Goal: Task Accomplishment & Management: Use online tool/utility

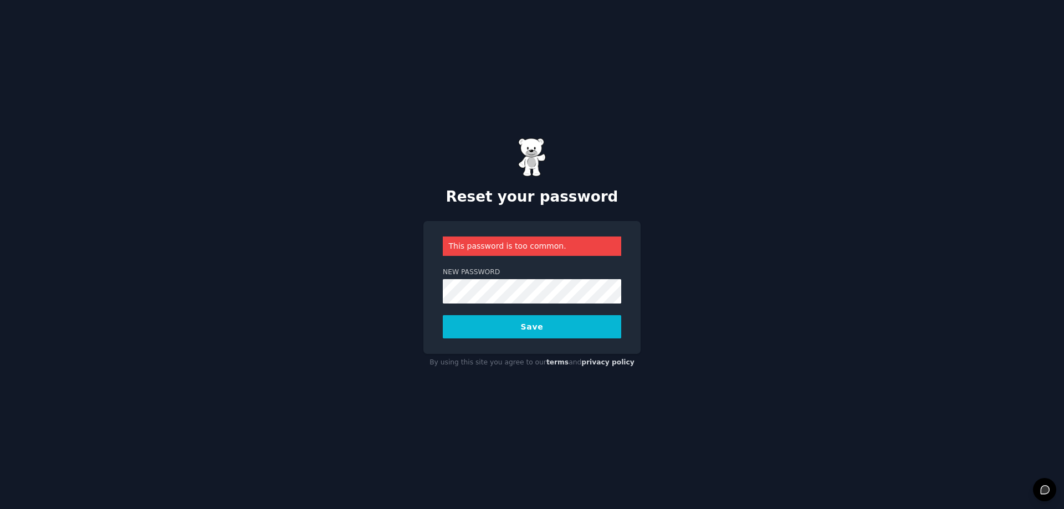
click at [376, 288] on div "Reset your password This password is too common. New Password Save By using thi…" at bounding box center [532, 254] width 1064 height 509
drag, startPoint x: 369, startPoint y: 292, endPoint x: 382, endPoint y: 306, distance: 19.2
click at [369, 292] on div "Reset your password This password is too common. New Password Save By using thi…" at bounding box center [532, 254] width 1064 height 509
click at [474, 324] on button "Save" at bounding box center [532, 326] width 178 height 23
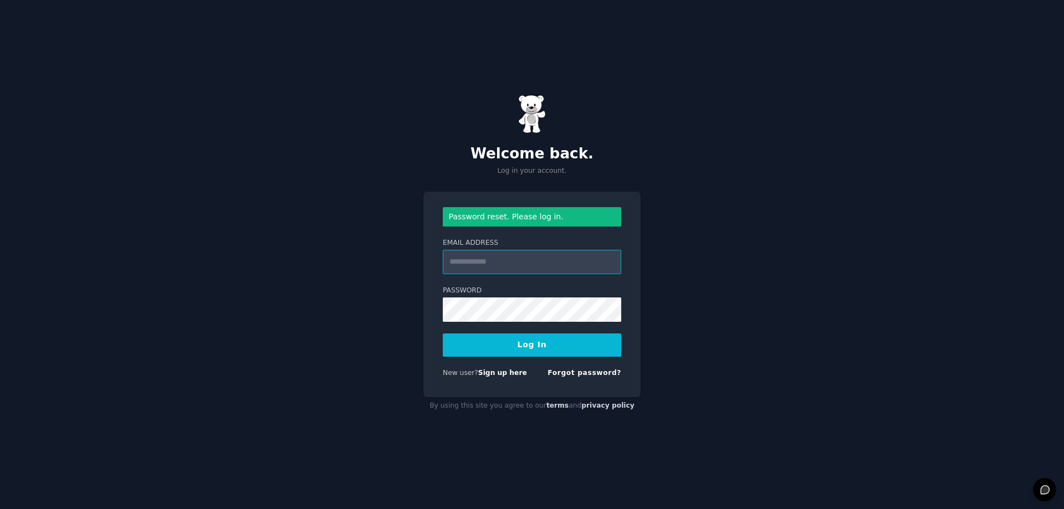
type input "**********"
click at [521, 347] on button "Log In" at bounding box center [532, 344] width 178 height 23
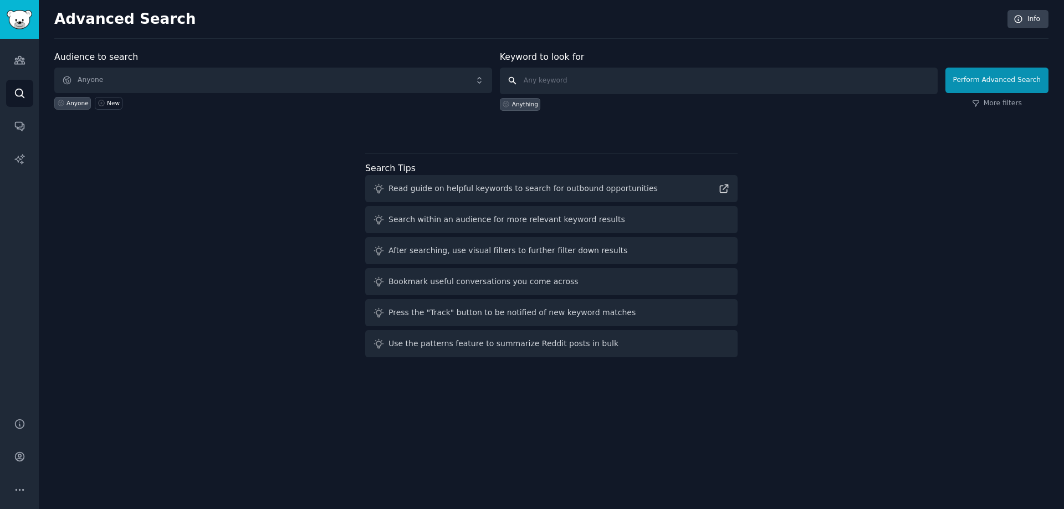
click at [552, 82] on input "text" at bounding box center [719, 81] width 438 height 27
type input "ebook reader"
click at [691, 105] on div "Anything" at bounding box center [719, 102] width 438 height 17
click at [131, 88] on span "Anyone" at bounding box center [273, 80] width 438 height 25
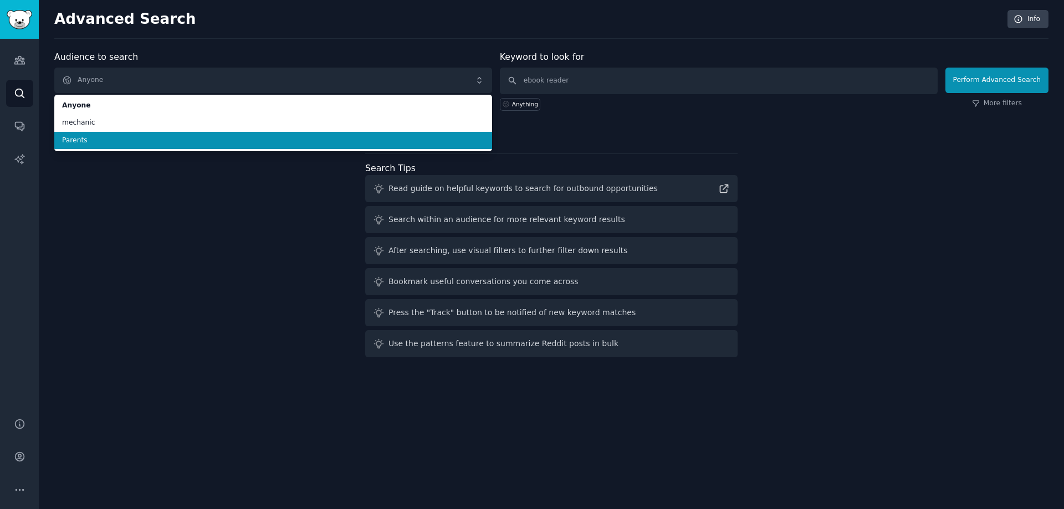
click at [110, 174] on div "Audience to search Anyone Anyone mechanic Parents Anyone New Keyword to look fo…" at bounding box center [551, 205] width 994 height 311
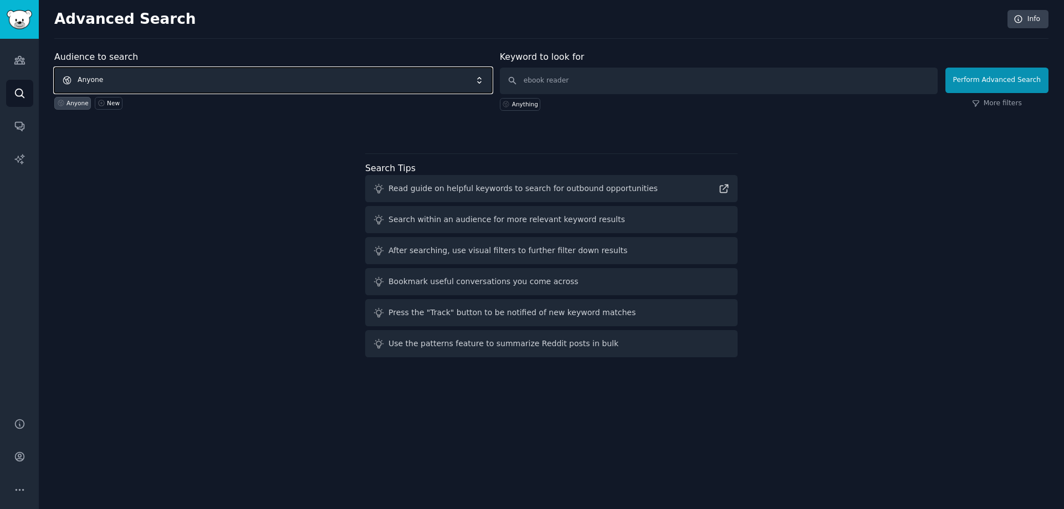
click at [121, 88] on span "Anyone" at bounding box center [273, 80] width 438 height 25
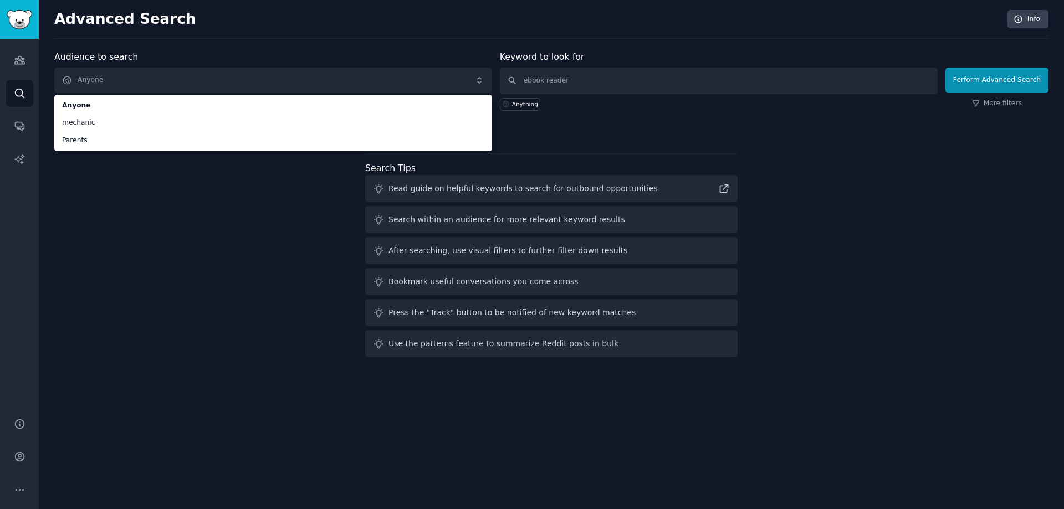
click at [156, 193] on div "Audience to search Anyone Anyone mechanic Parents Anyone New Keyword to look fo…" at bounding box center [551, 205] width 994 height 311
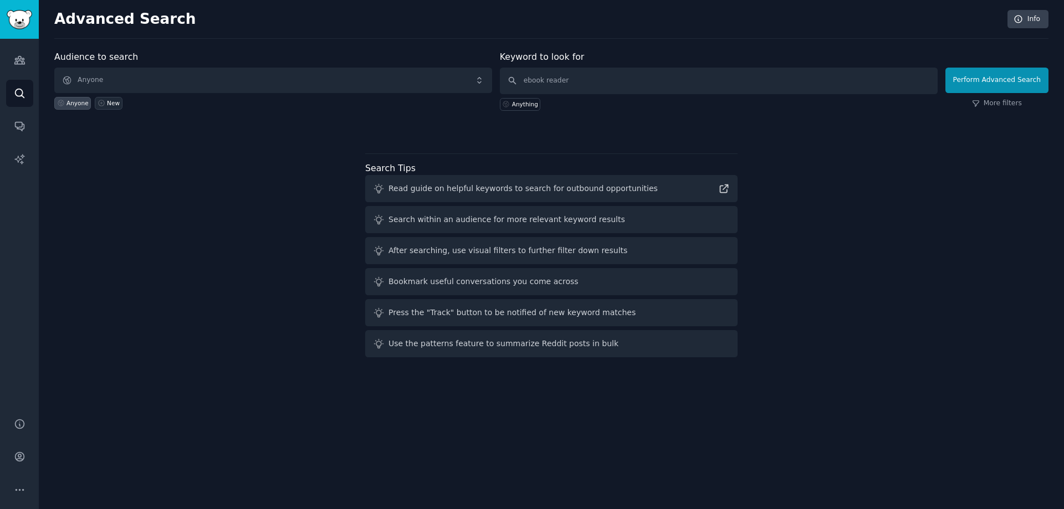
click at [112, 104] on div "New" at bounding box center [113, 103] width 13 height 8
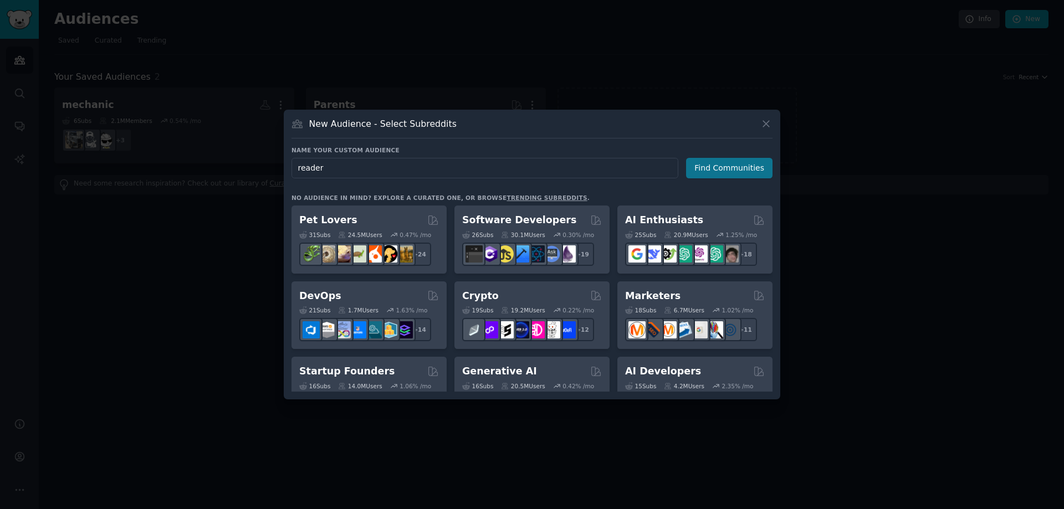
type input "reader"
click at [708, 169] on button "Find Communities" at bounding box center [729, 168] width 86 height 20
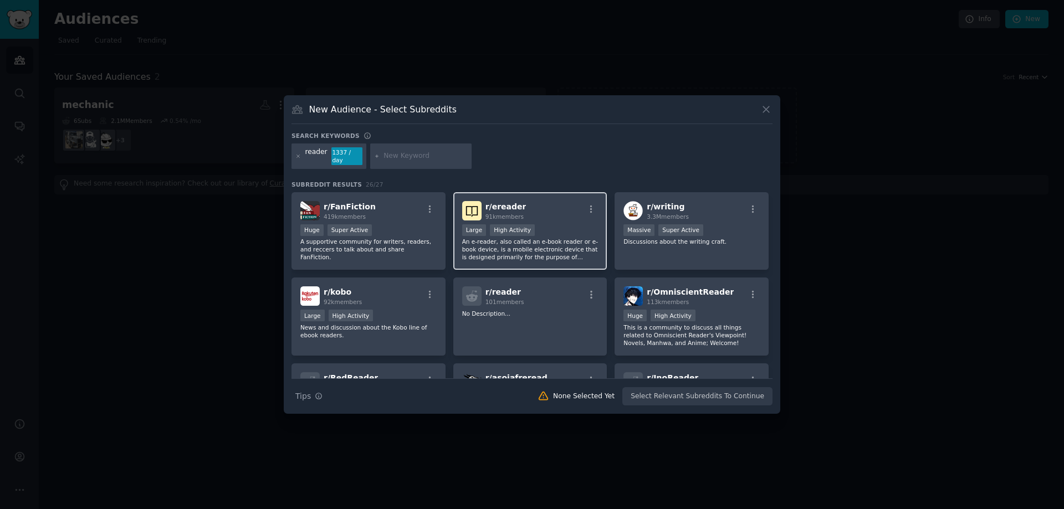
click at [485, 249] on p "An e-reader, also called an e-book reader or e-book device, is a mobile electro…" at bounding box center [530, 249] width 136 height 23
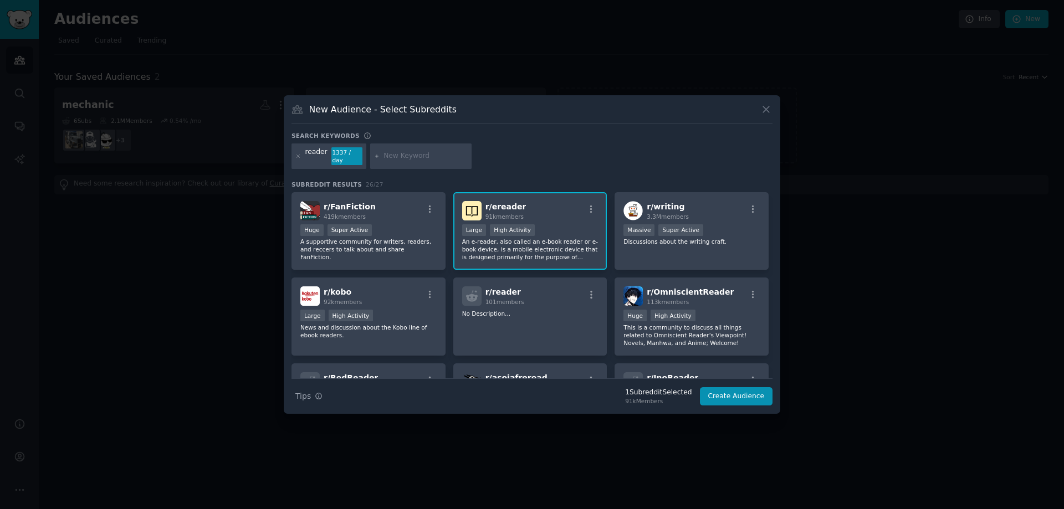
click at [386, 155] on input "text" at bounding box center [425, 156] width 84 height 10
type input "ebook"
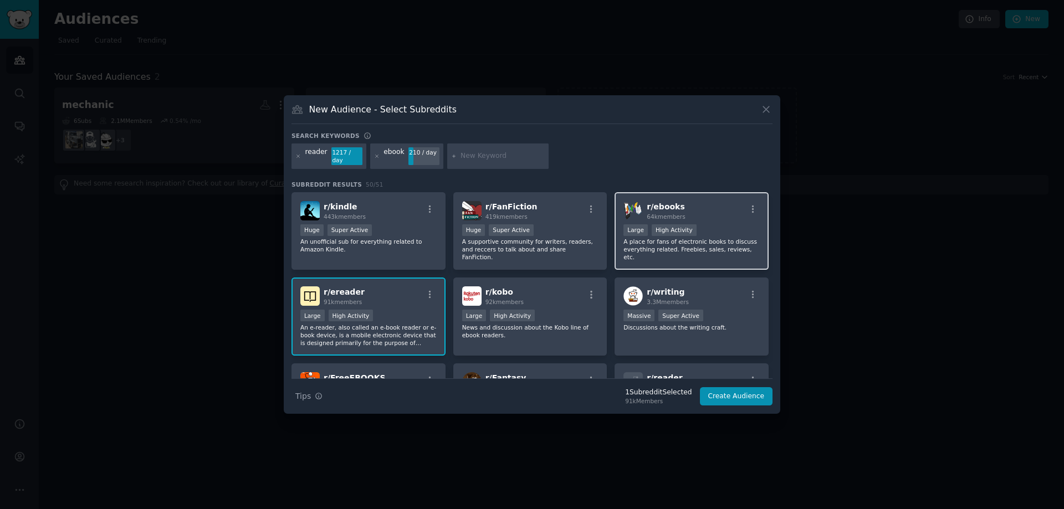
click at [666, 213] on span "64k members" at bounding box center [665, 216] width 38 height 7
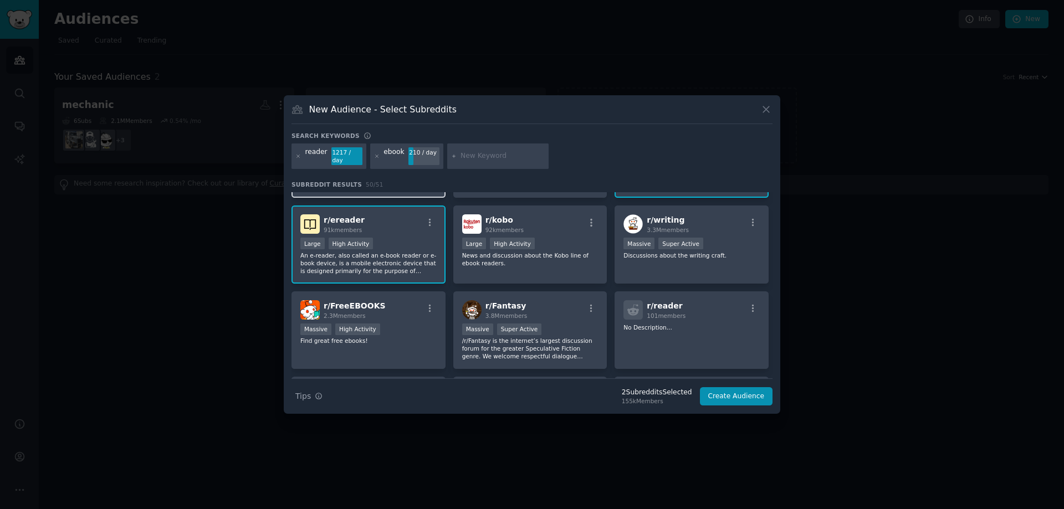
scroll to position [74, 0]
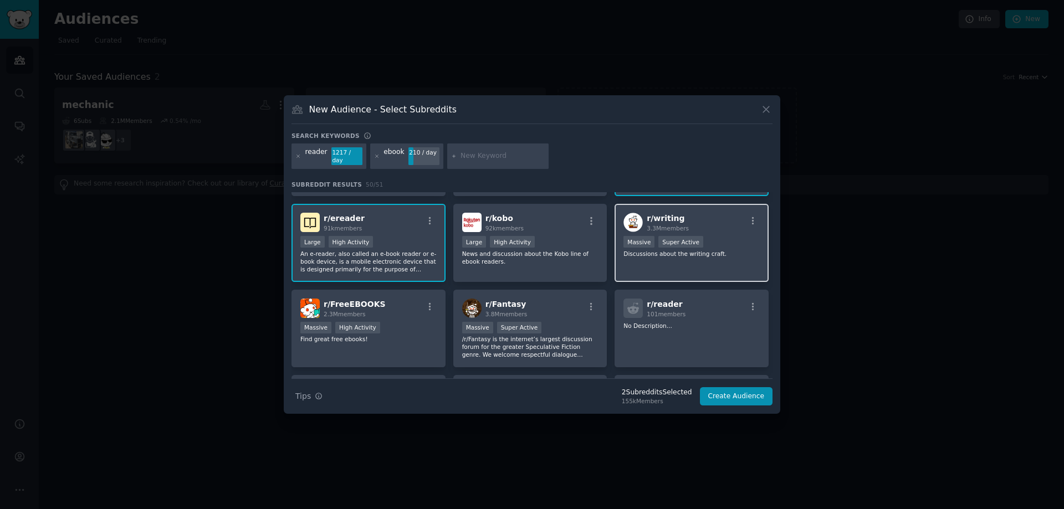
click at [684, 250] on p "Discussions about the writing craft." at bounding box center [691, 254] width 136 height 8
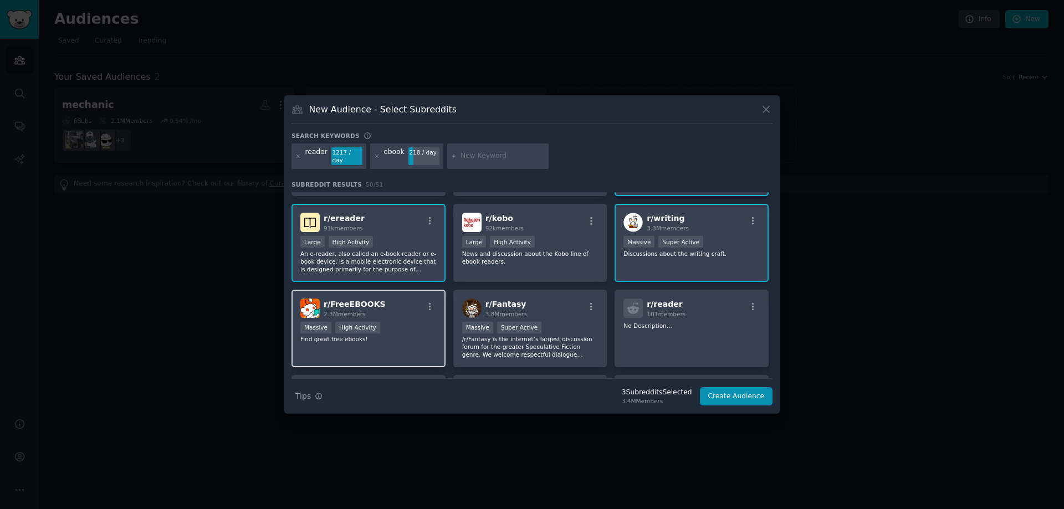
click at [404, 335] on p "Find great free ebooks!" at bounding box center [368, 339] width 136 height 8
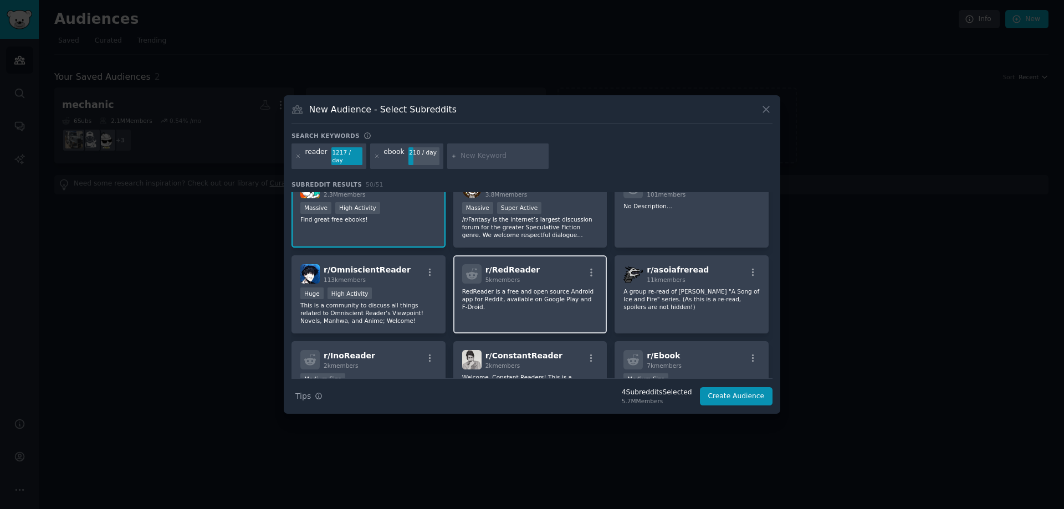
scroll to position [203, 0]
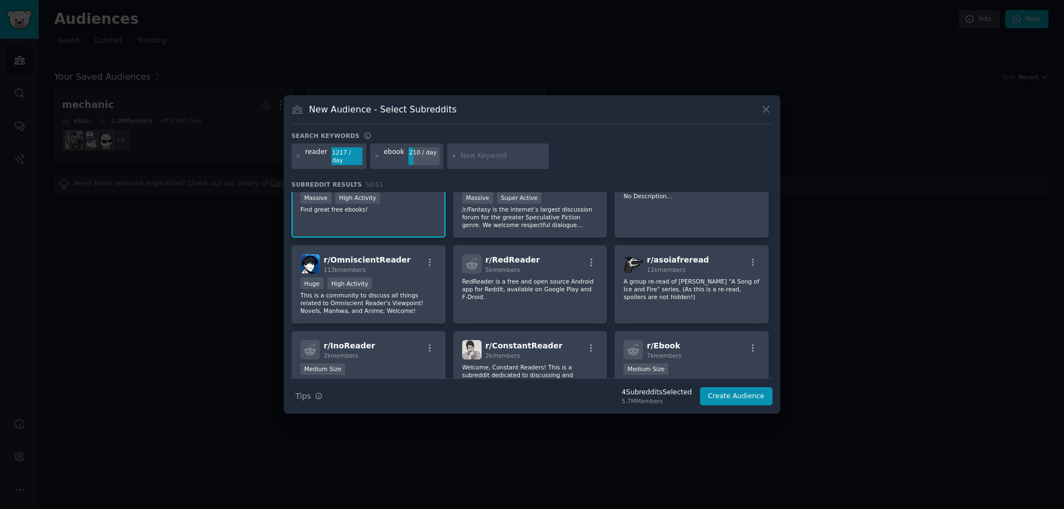
click at [503, 151] on input "text" at bounding box center [502, 156] width 84 height 10
type input "book"
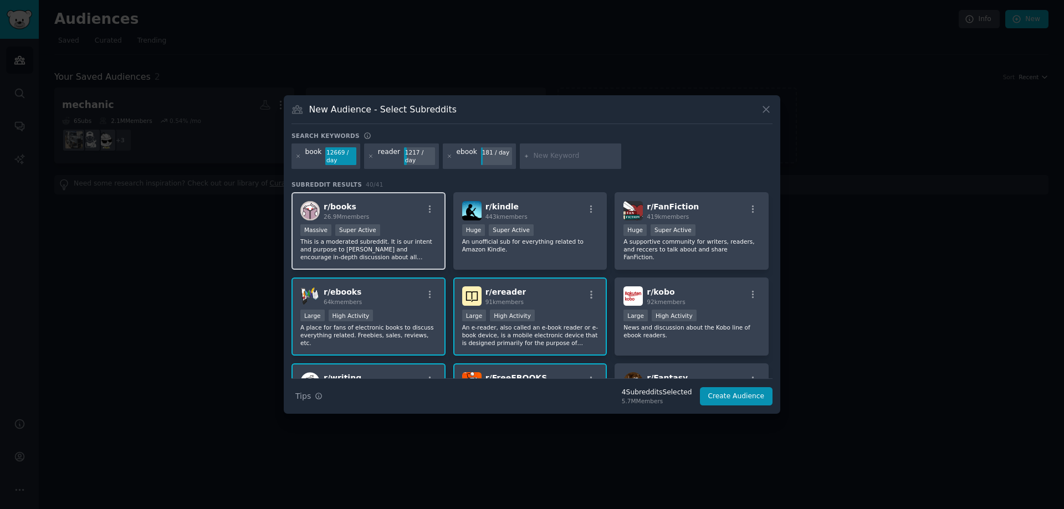
click at [403, 213] on div "r/ books 26.9M members" at bounding box center [368, 210] width 136 height 19
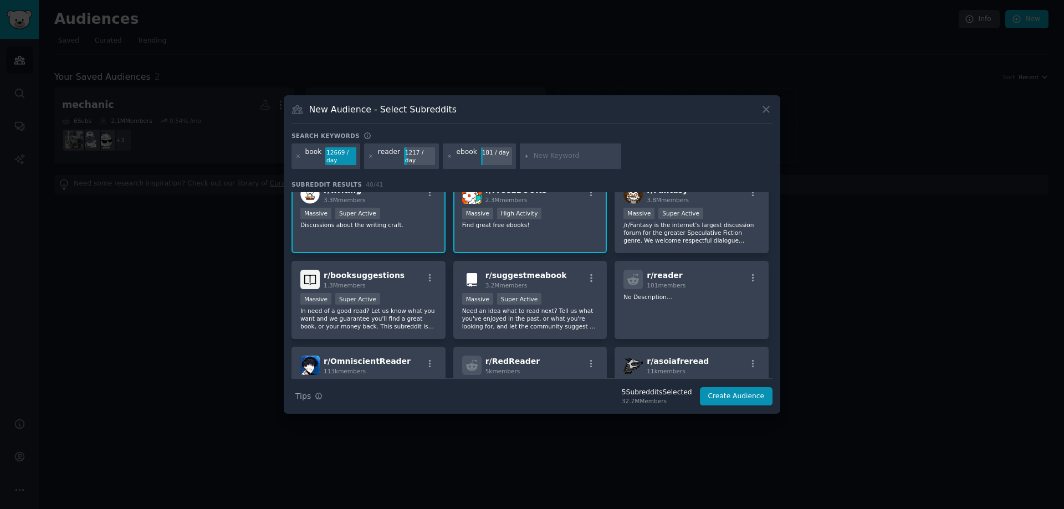
scroll to position [203, 0]
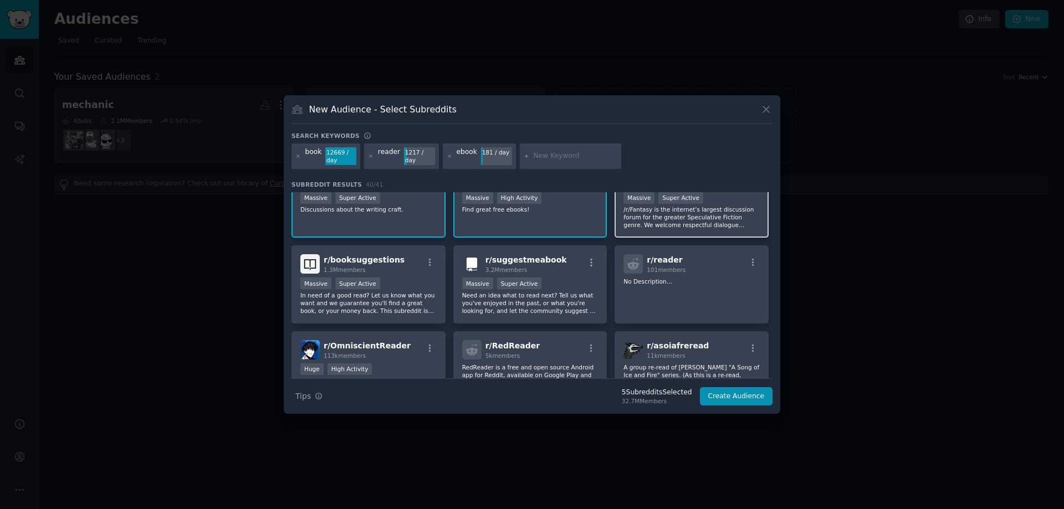
click at [658, 219] on p "/r/Fantasy is the internet’s largest discussion forum for the greater Speculati…" at bounding box center [691, 217] width 136 height 23
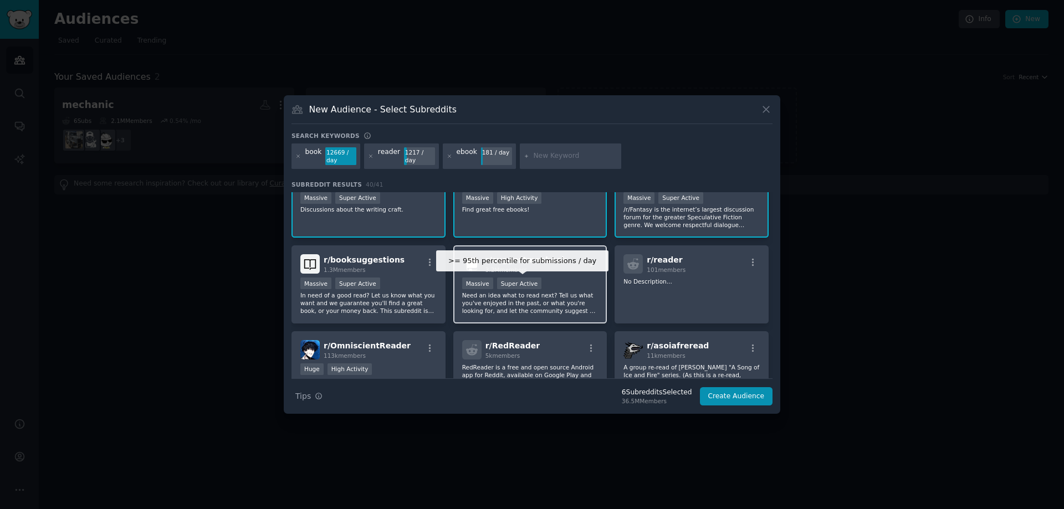
click at [537, 297] on p "Need an idea what to read next? Tell us what you've enjoyed in the past, or wha…" at bounding box center [530, 302] width 136 height 23
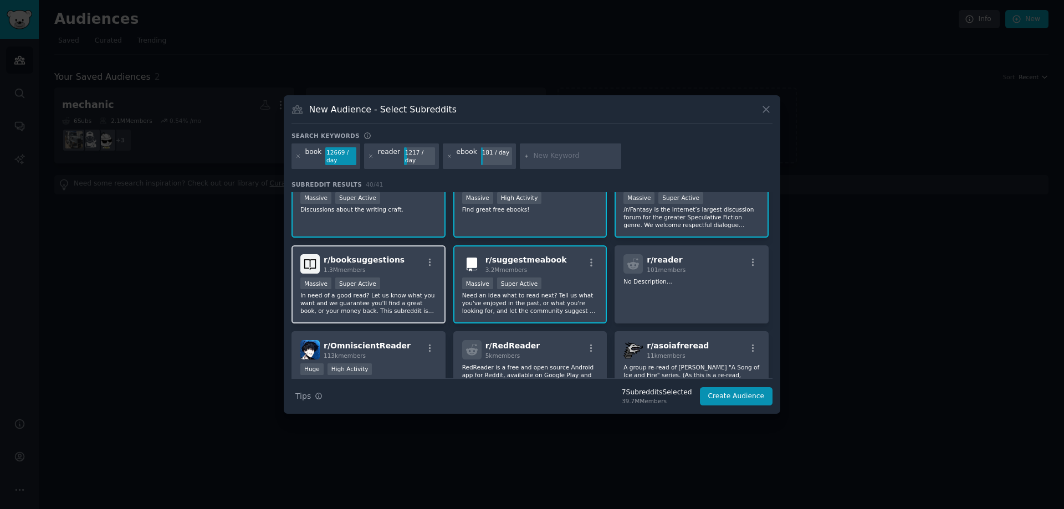
click at [381, 301] on p "In need of a good read? Let us know what you want and we guarantee you'll find …" at bounding box center [368, 302] width 136 height 23
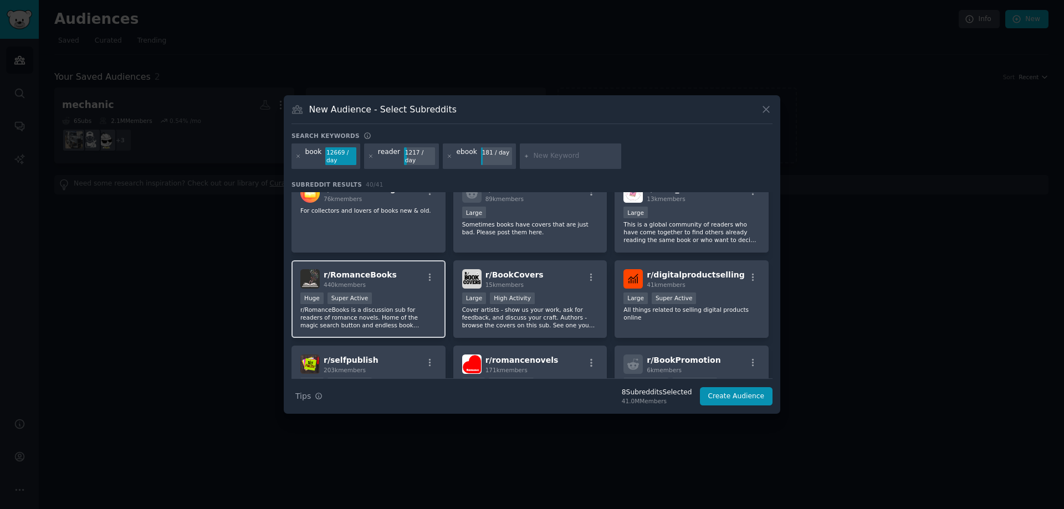
scroll to position [757, 0]
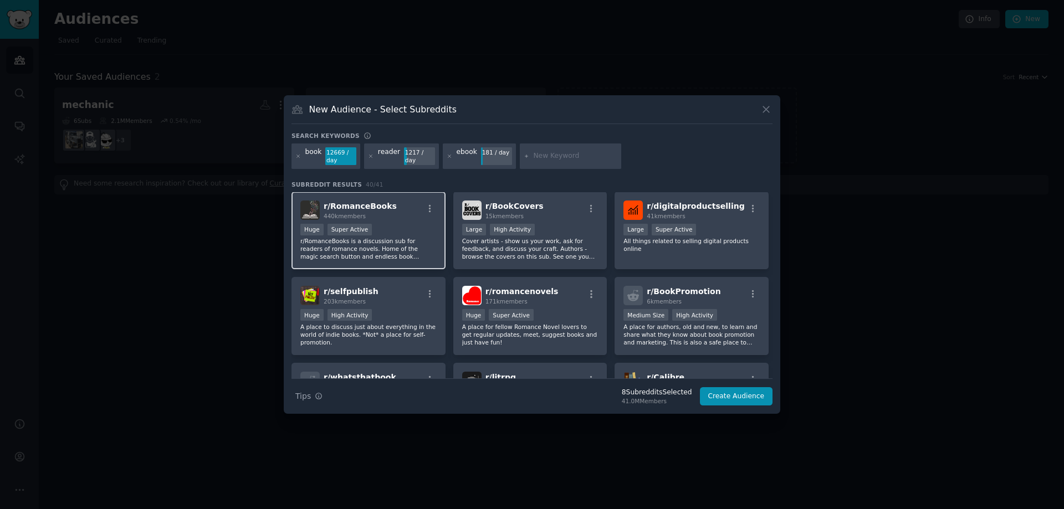
click at [398, 255] on p "r/RomanceBooks is a discussion sub for readers of romance novels. Home of the m…" at bounding box center [368, 248] width 136 height 23
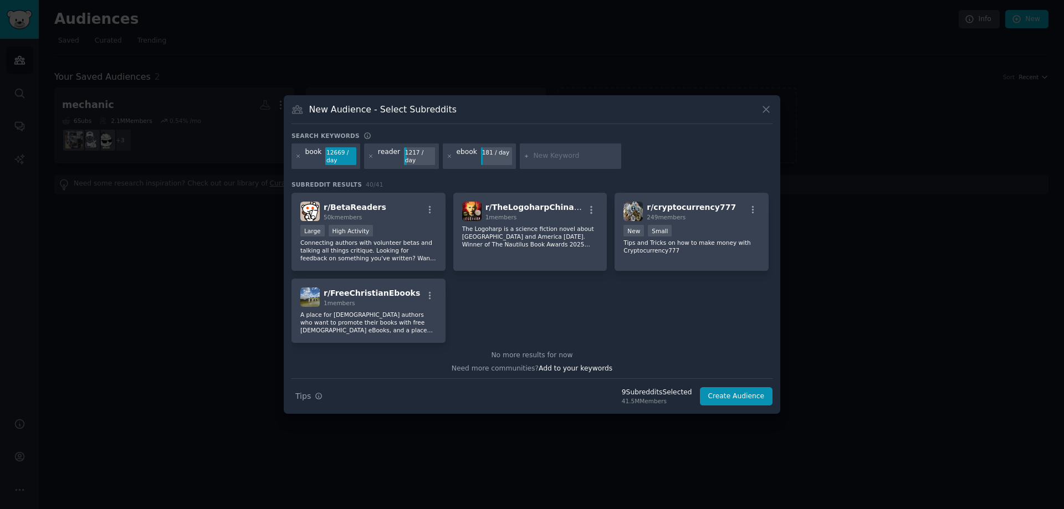
scroll to position [1015, 0]
click at [736, 394] on button "Create Audience" at bounding box center [736, 396] width 73 height 19
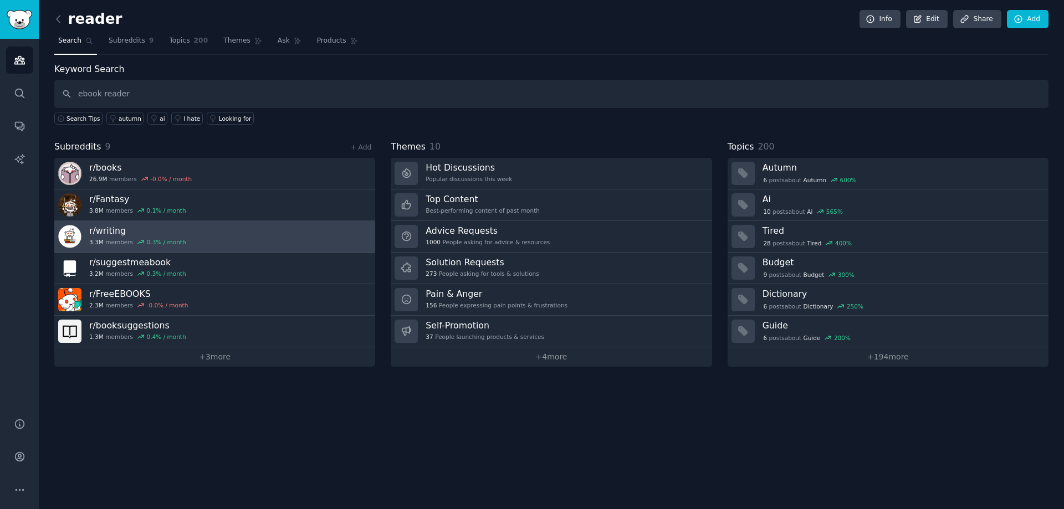
type input "ebook reader"
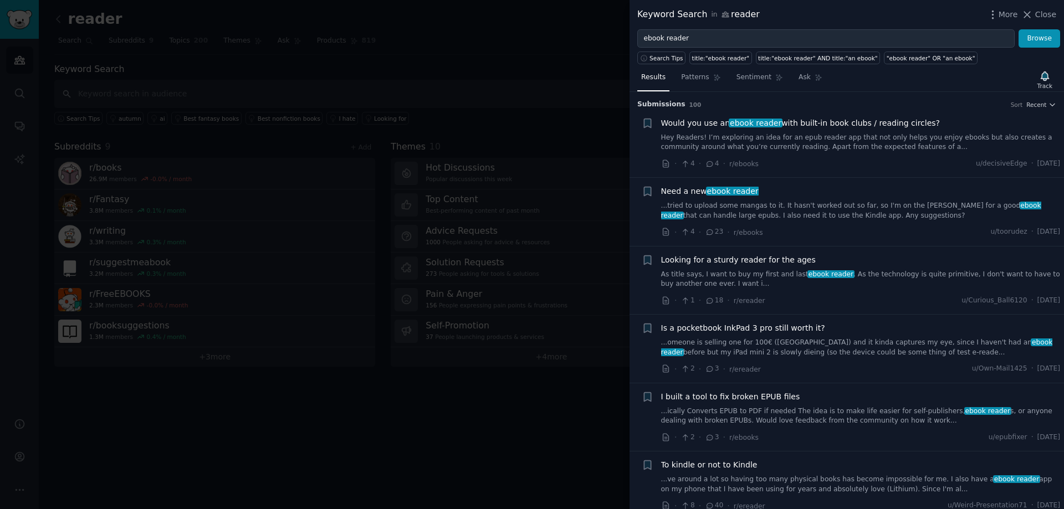
click at [820, 210] on link "...tried to upload some mangas to it. It hasn't worked out so far, so I'm on th…" at bounding box center [860, 210] width 399 height 19
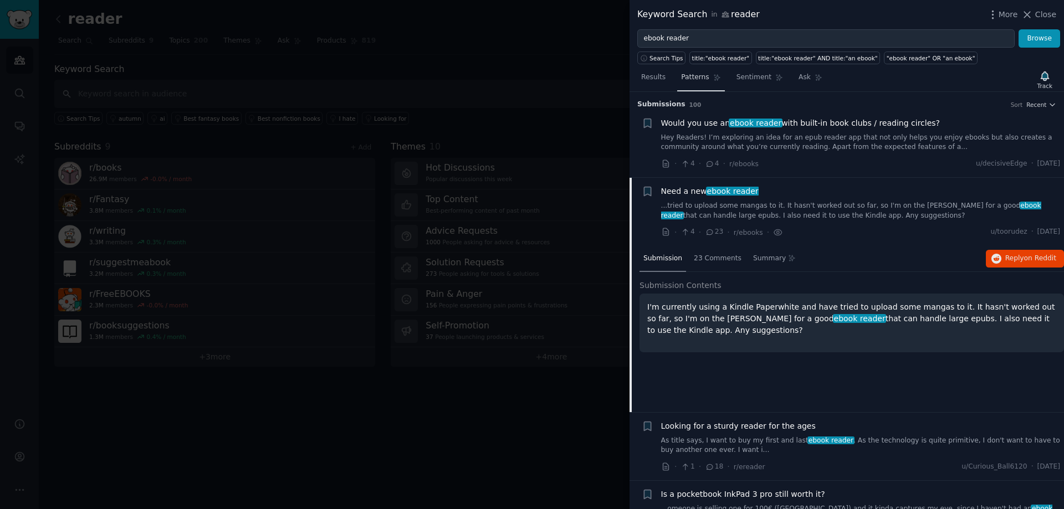
click at [689, 74] on span "Patterns" at bounding box center [695, 78] width 28 height 10
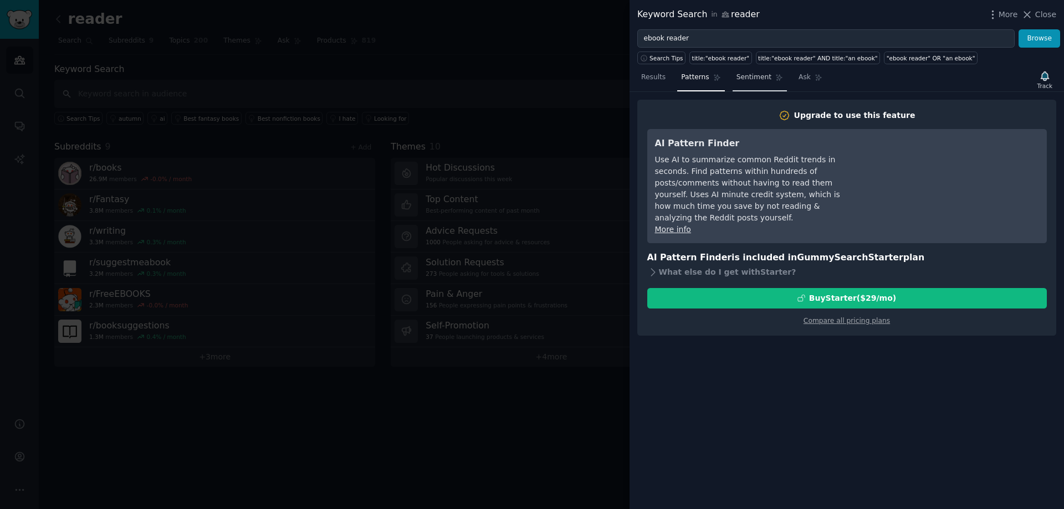
click at [738, 82] on span "Sentiment" at bounding box center [753, 78] width 35 height 10
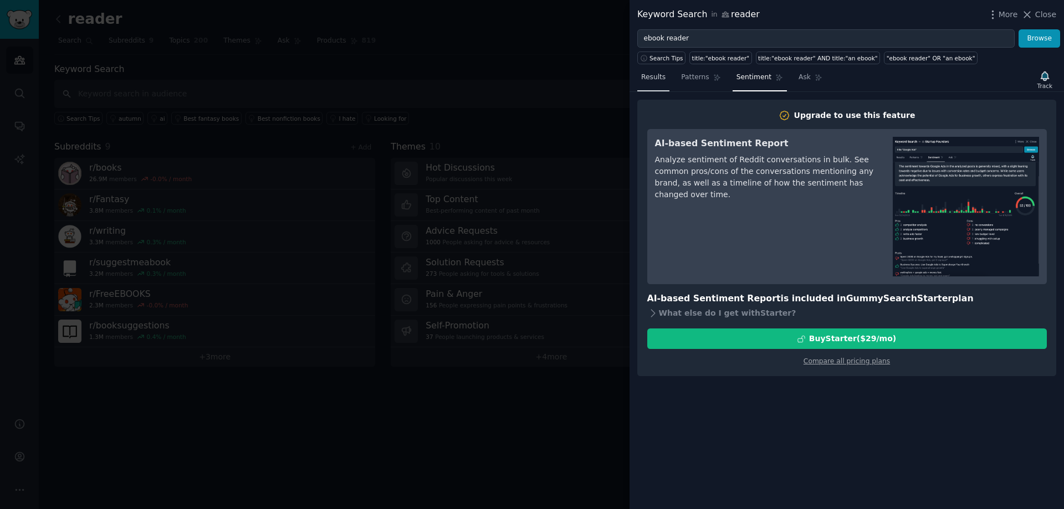
click at [654, 75] on span "Results" at bounding box center [653, 78] width 24 height 10
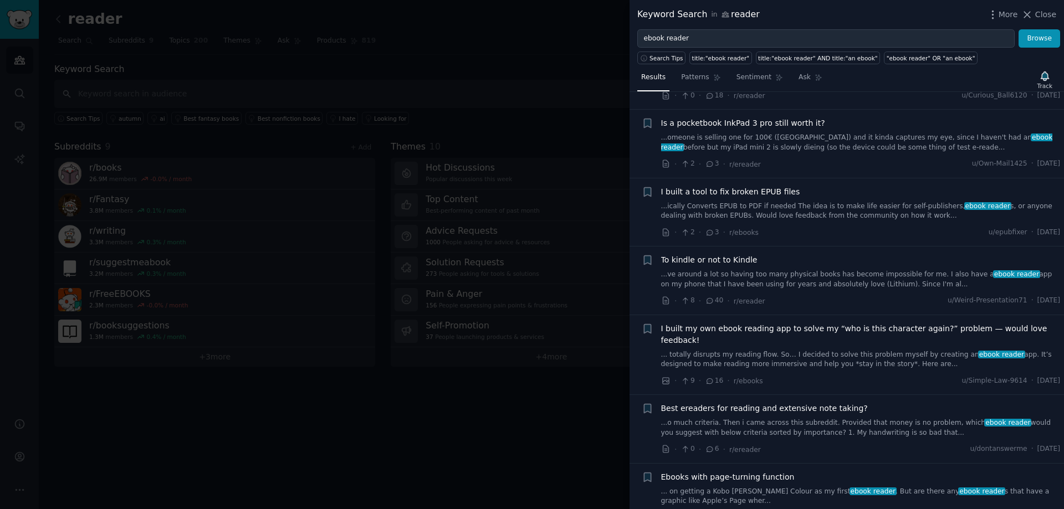
scroll to position [222, 0]
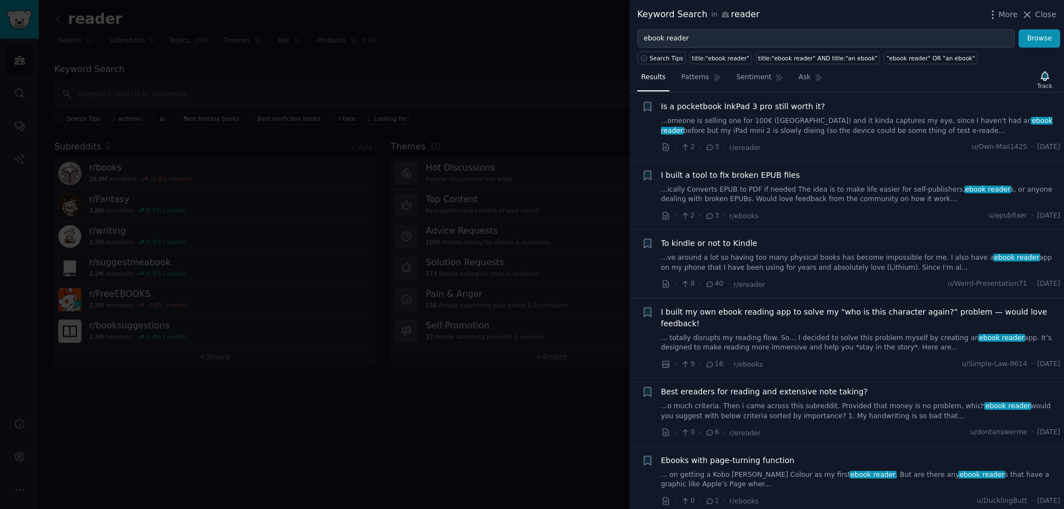
click at [748, 315] on span "I built my own ebook reading app to solve my “who is this character again?” pro…" at bounding box center [860, 317] width 399 height 23
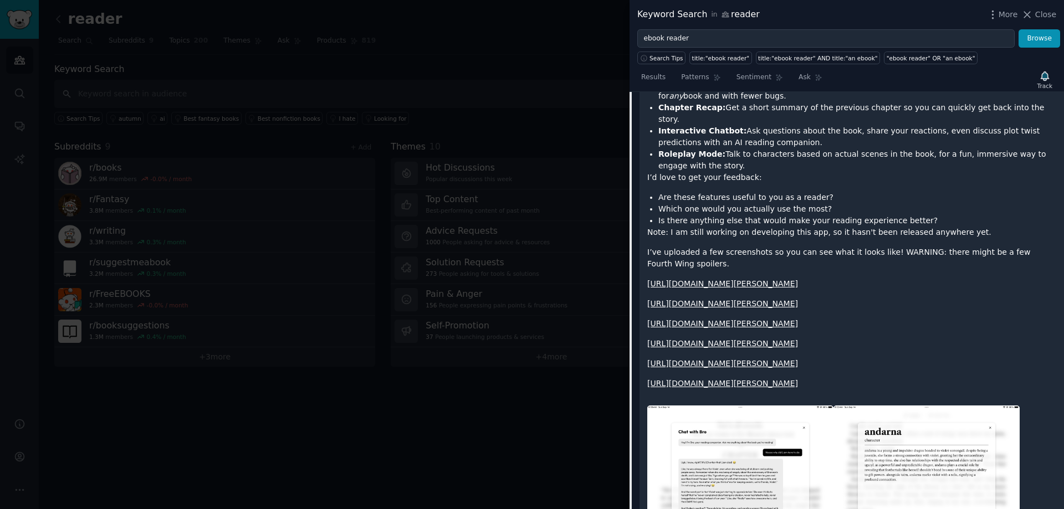
scroll to position [705, 0]
click at [707, 280] on link "[URL][DOMAIN_NAME][PERSON_NAME]" at bounding box center [722, 284] width 151 height 9
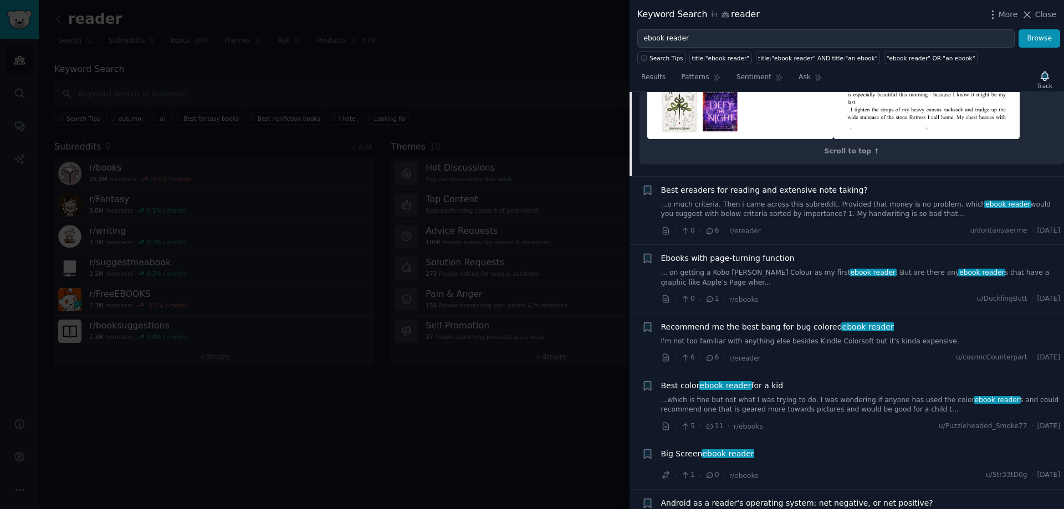
scroll to position [1407, 0]
click at [761, 219] on link "...o much criteria. Then i came across this subreddit. Provided that money is n…" at bounding box center [860, 208] width 399 height 19
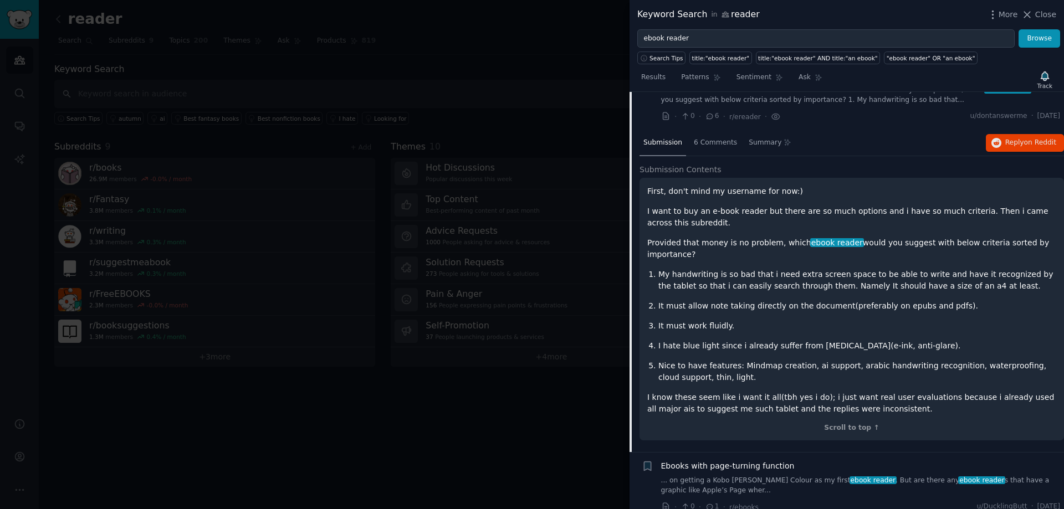
scroll to position [496, 0]
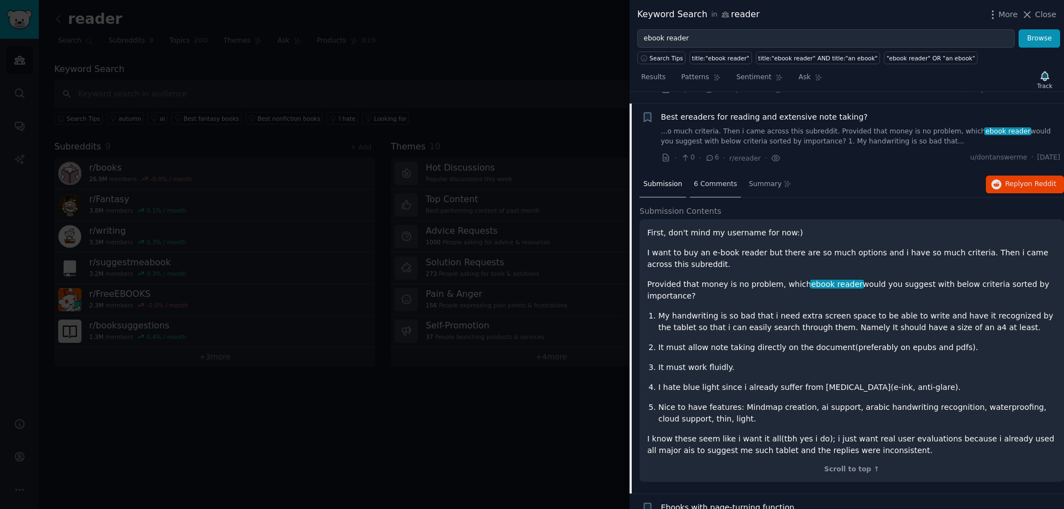
click at [713, 179] on div "6 Comments" at bounding box center [715, 185] width 51 height 27
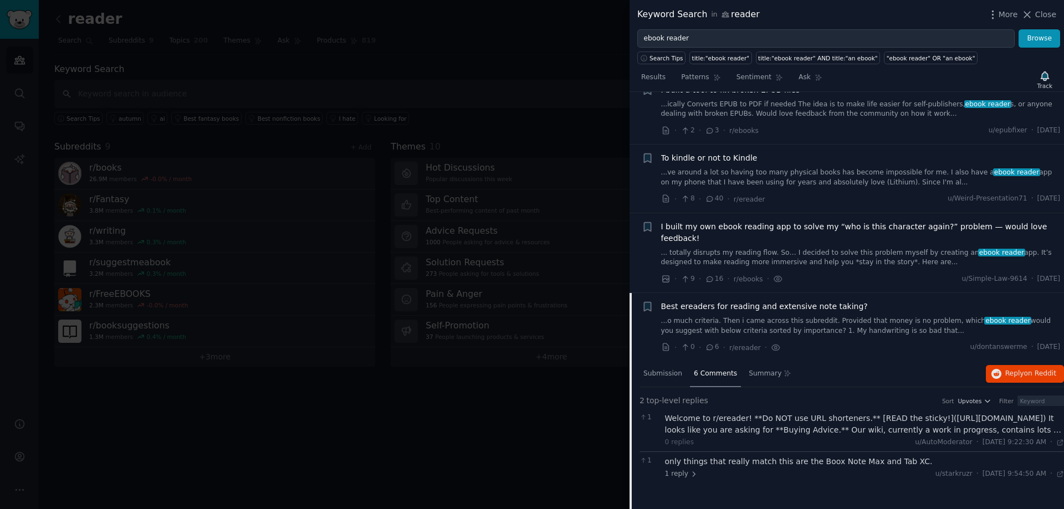
scroll to position [256, 0]
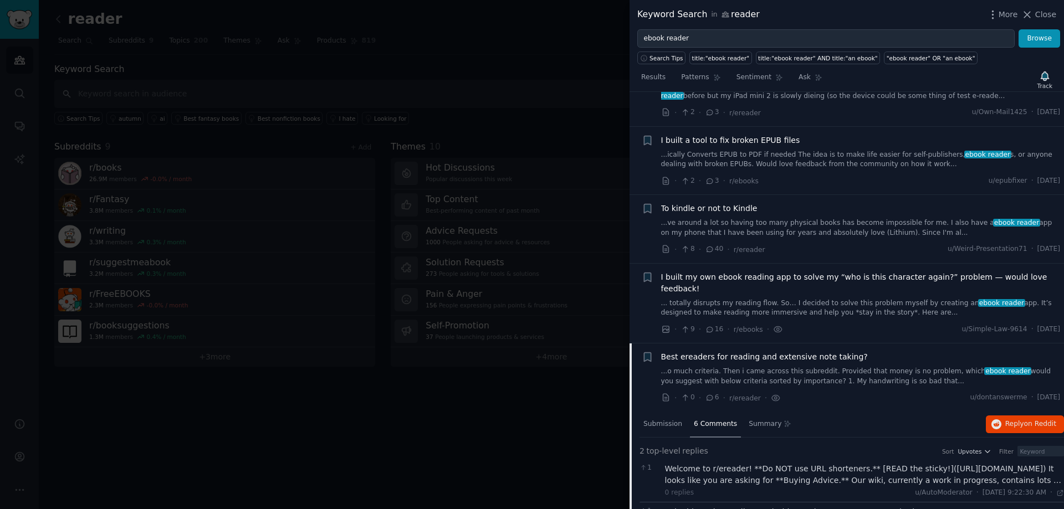
click at [727, 351] on span "Best ereaders for reading and extensive note taking?" at bounding box center [764, 357] width 207 height 12
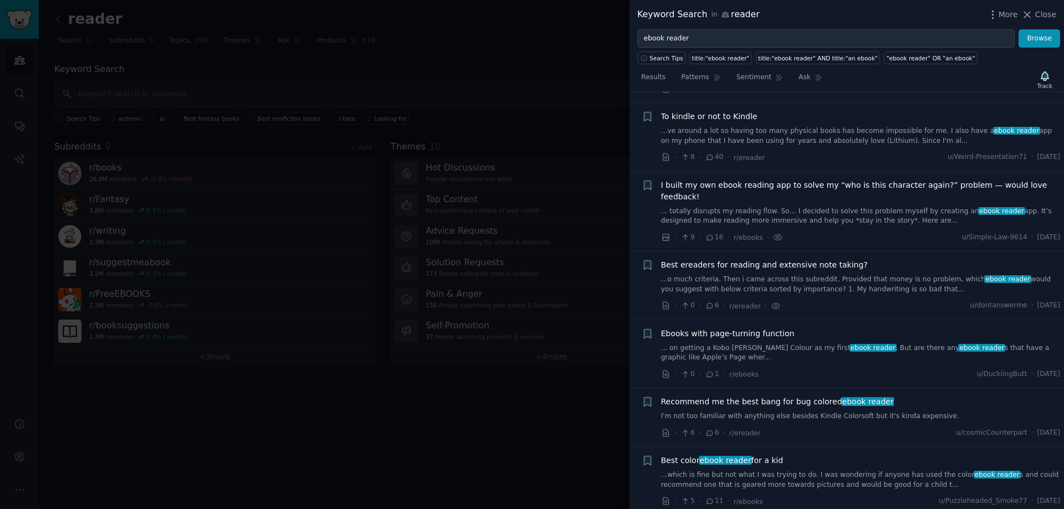
click at [728, 207] on link "... totally disrupts my reading flow. So… I decided to solve this problem mysel…" at bounding box center [860, 216] width 399 height 19
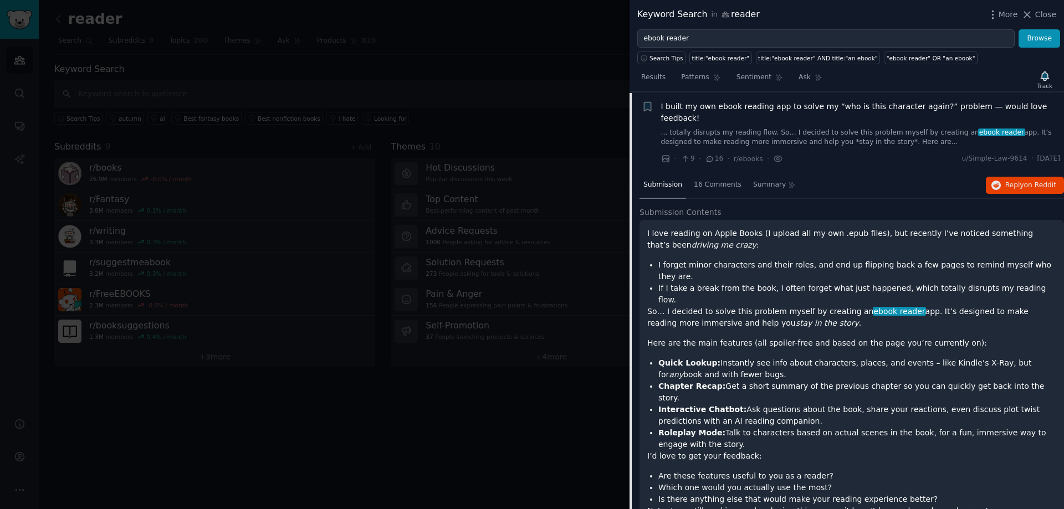
scroll to position [428, 0]
click at [711, 171] on div "16 Comments" at bounding box center [717, 184] width 55 height 27
